Goal: Check status: Check status

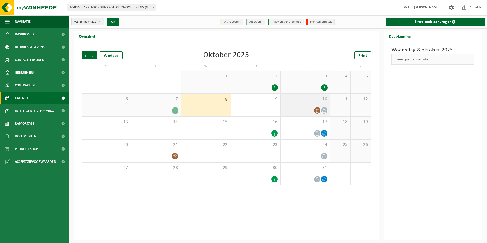
click at [301, 103] on div "10" at bounding box center [304, 105] width 49 height 23
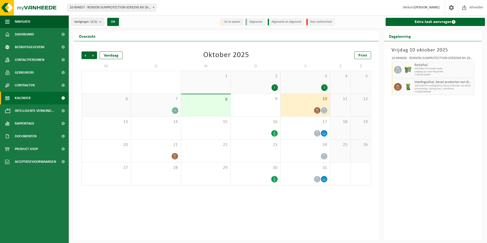
click at [217, 110] on div "8" at bounding box center [205, 105] width 49 height 22
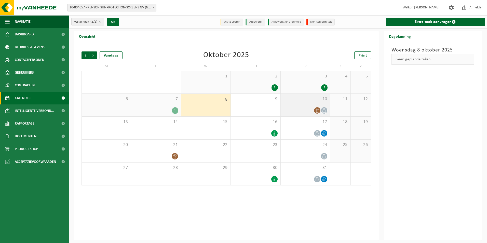
drag, startPoint x: 313, startPoint y: 113, endPoint x: 320, endPoint y: 110, distance: 7.6
click at [314, 113] on div at bounding box center [305, 110] width 44 height 7
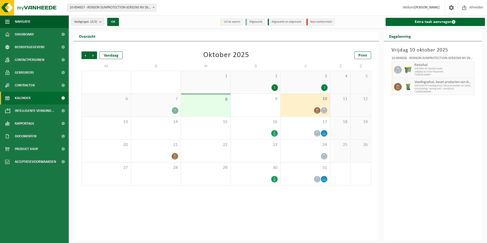
click at [175, 110] on div "1" at bounding box center [175, 110] width 6 height 7
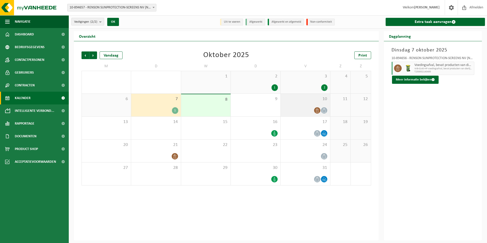
click at [317, 109] on icon at bounding box center [317, 110] width 3 height 4
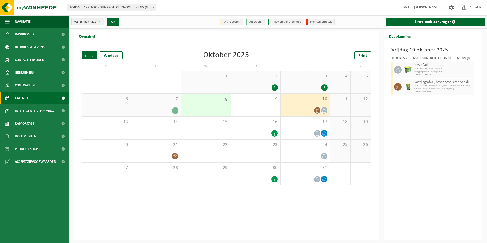
click at [174, 110] on div "1" at bounding box center [175, 110] width 6 height 7
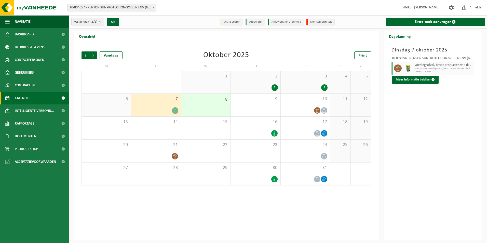
click at [174, 110] on div "1" at bounding box center [175, 110] width 6 height 7
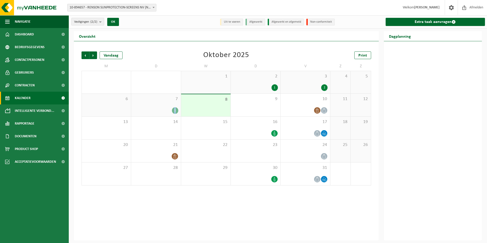
click at [174, 110] on div "1" at bounding box center [175, 110] width 6 height 7
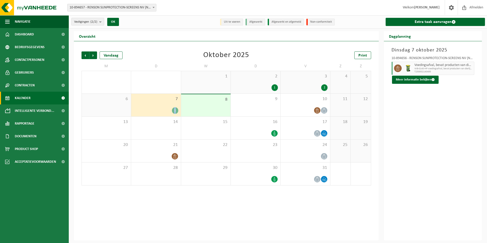
drag, startPoint x: 174, startPoint y: 110, endPoint x: 150, endPoint y: 108, distance: 24.0
click at [150, 108] on div "1" at bounding box center [156, 110] width 44 height 7
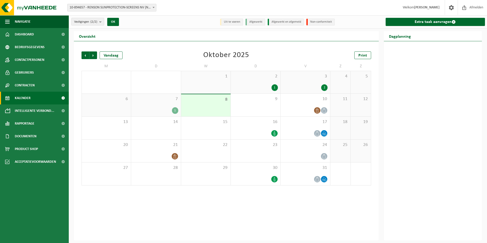
click at [141, 105] on div "7 1" at bounding box center [155, 105] width 49 height 23
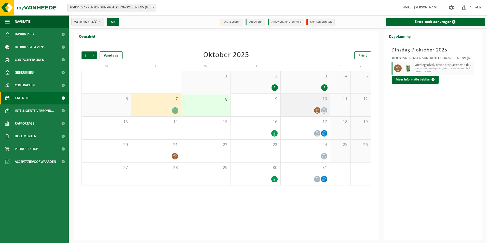
click at [301, 105] on div "10" at bounding box center [304, 105] width 49 height 23
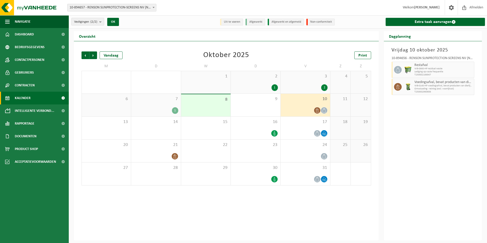
click at [167, 109] on div "1" at bounding box center [156, 110] width 44 height 7
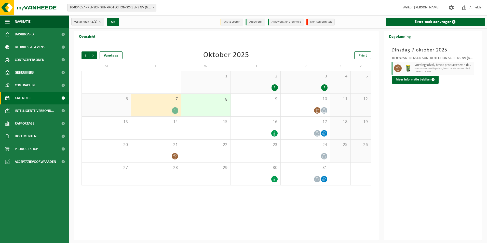
click at [415, 65] on span "Voedingsafval, bevat producten van dierlijke oorsprong, onverpakt, categorie 3" at bounding box center [443, 65] width 59 height 4
click at [310, 108] on div at bounding box center [305, 110] width 44 height 7
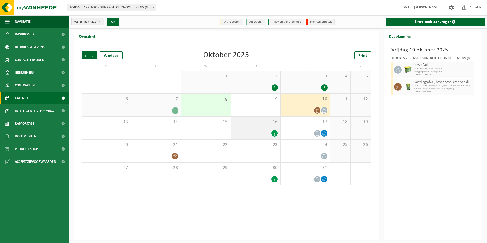
click at [273, 134] on icon at bounding box center [274, 133] width 4 height 4
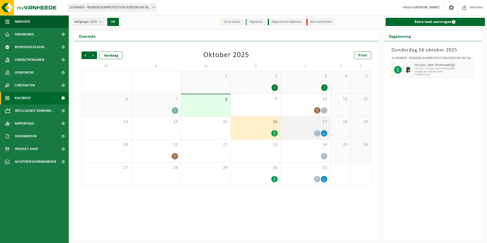
click at [317, 131] on icon at bounding box center [316, 133] width 3 height 4
